Goal: Obtain resource: Download file/media

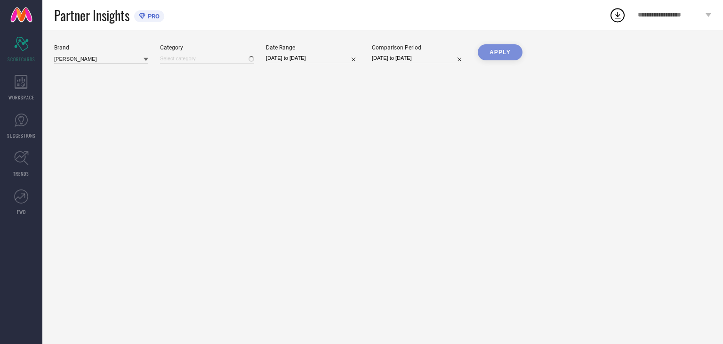
type input "All"
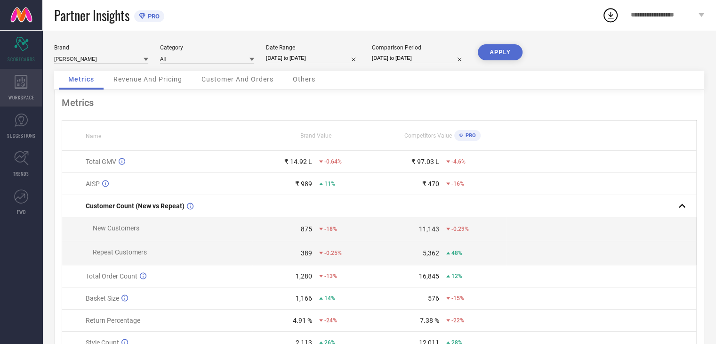
click at [15, 75] on icon at bounding box center [21, 82] width 13 height 14
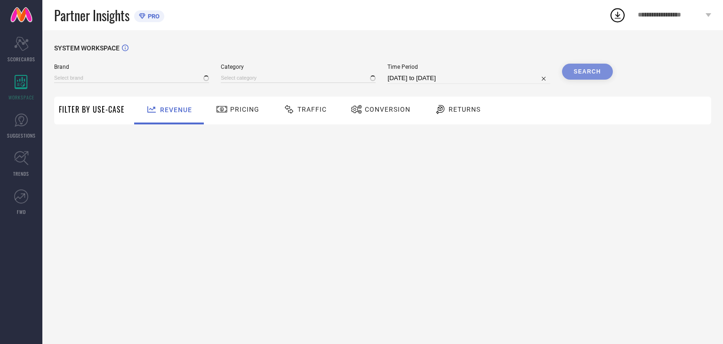
type input "[DEMOGRAPHIC_DATA] NAVY"
type input "All"
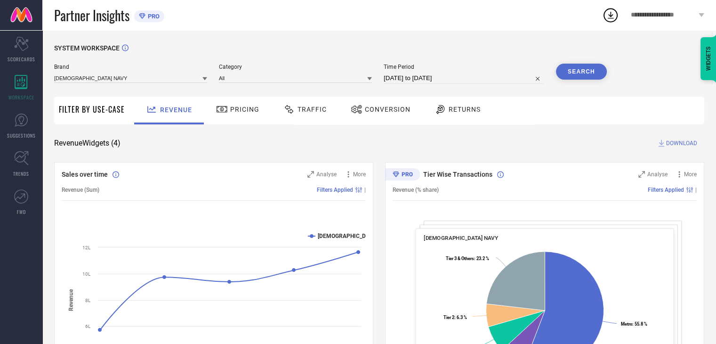
click at [381, 113] on div "Conversion" at bounding box center [380, 109] width 64 height 16
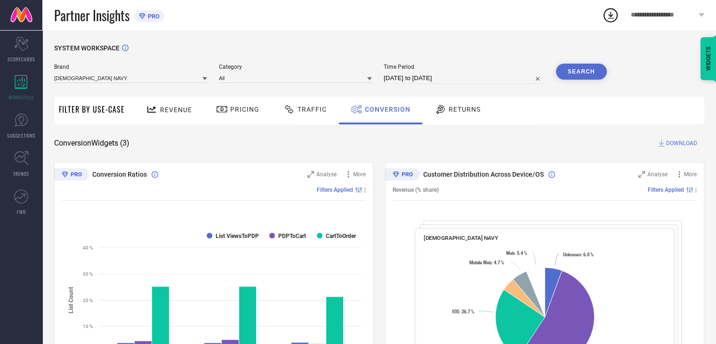
click at [411, 78] on input "[DATE] to [DATE]" at bounding box center [464, 77] width 160 height 11
select select "7"
select select "2025"
select select "8"
select select "2025"
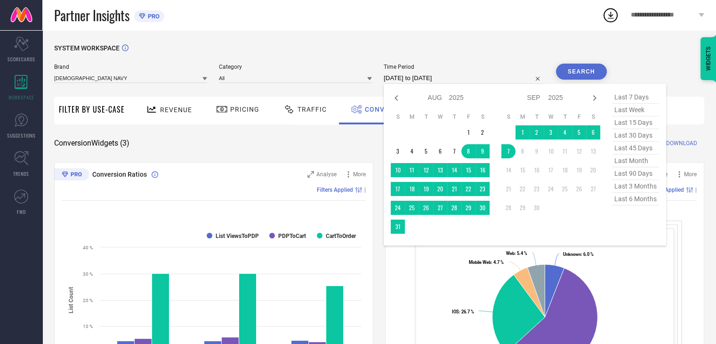
click at [638, 202] on span "last 6 months" at bounding box center [635, 199] width 47 height 13
type input "[DATE] to [DATE]"
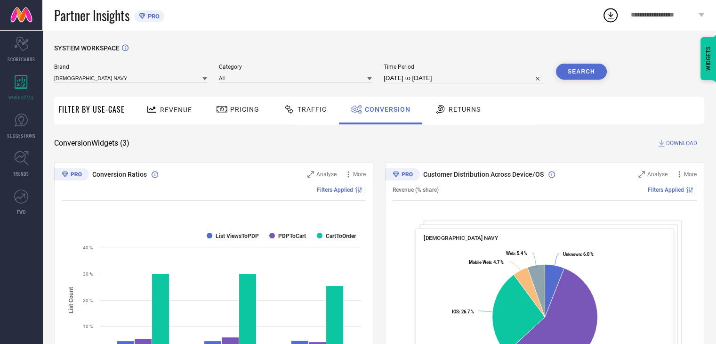
click at [103, 73] on div "[DEMOGRAPHIC_DATA] NAVY" at bounding box center [130, 78] width 153 height 10
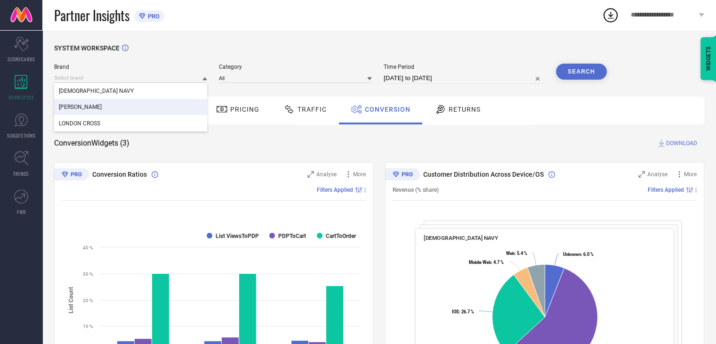
click at [81, 106] on span "[PERSON_NAME]" at bounding box center [80, 107] width 43 height 7
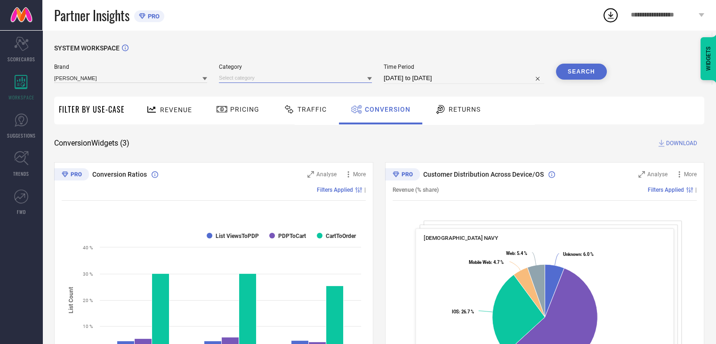
click at [243, 78] on input at bounding box center [295, 78] width 153 height 10
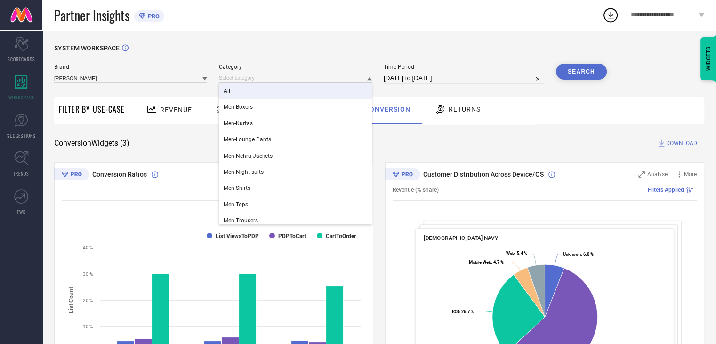
click at [243, 88] on div "All" at bounding box center [295, 91] width 153 height 16
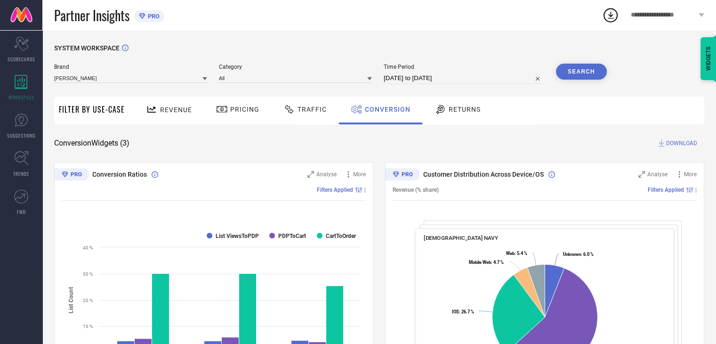
click at [574, 72] on button "Search" at bounding box center [581, 72] width 51 height 16
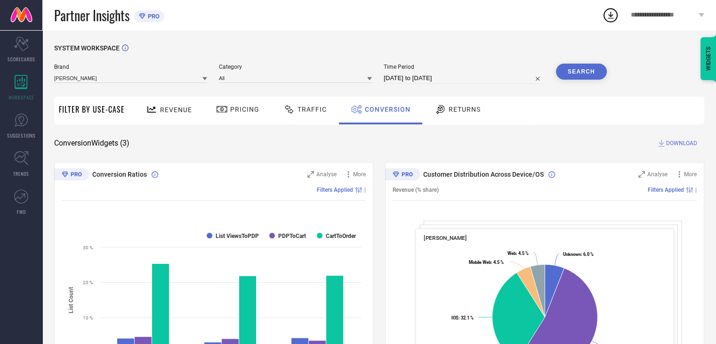
click at [668, 147] on span "DOWNLOAD" at bounding box center [681, 142] width 31 height 9
click at [608, 19] on icon at bounding box center [610, 15] width 17 height 17
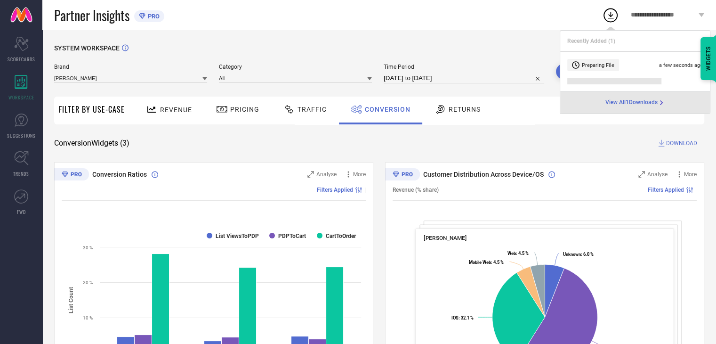
click at [541, 41] on div "SYSTEM WORKSPACE [PERSON_NAME] Category All Time Period [DATE] to [DATE] Search…" at bounding box center [379, 344] width 674 height 628
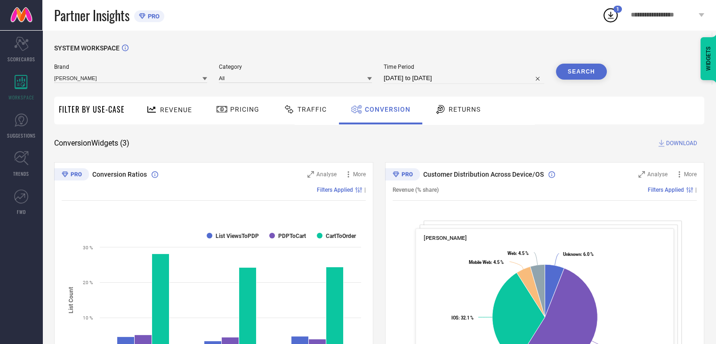
click at [610, 15] on icon at bounding box center [610, 15] width 17 height 17
click at [128, 80] on input at bounding box center [130, 78] width 153 height 10
click at [119, 110] on div "[DEMOGRAPHIC_DATA] NAVY" at bounding box center [130, 107] width 153 height 16
click at [244, 79] on input at bounding box center [295, 78] width 153 height 10
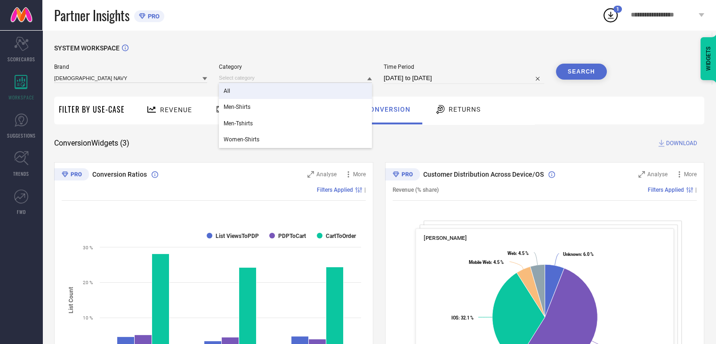
click at [245, 89] on div "All" at bounding box center [295, 91] width 153 height 16
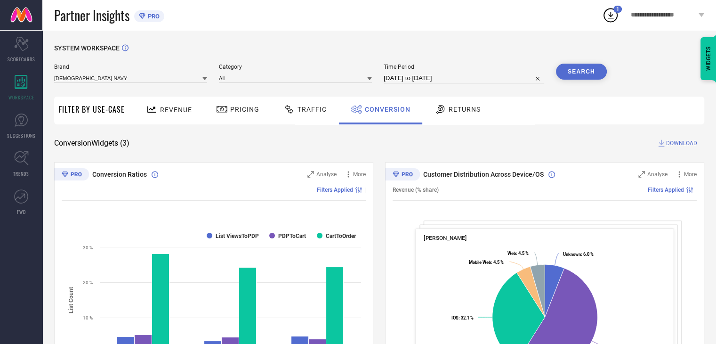
click at [569, 78] on button "Search" at bounding box center [581, 72] width 51 height 16
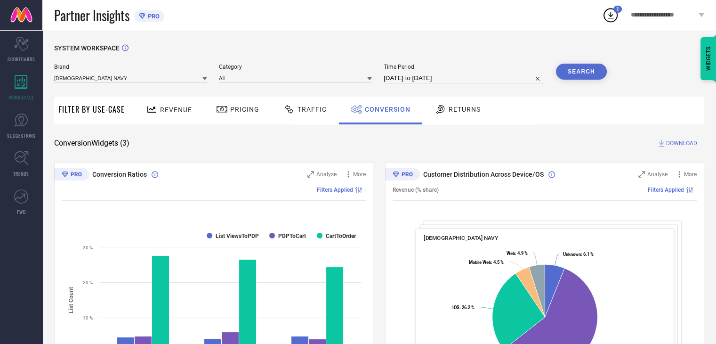
click at [682, 145] on span "DOWNLOAD" at bounding box center [681, 142] width 31 height 9
